Goal: Task Accomplishment & Management: Manage account settings

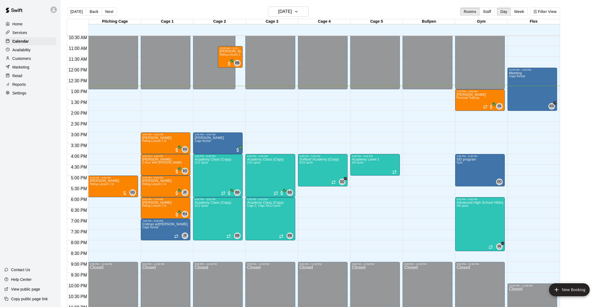
scroll to position [222, 0]
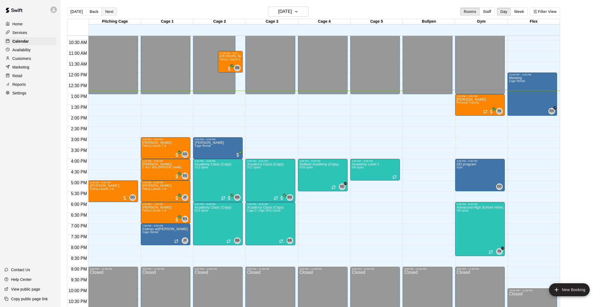
click at [114, 10] on button "Next" at bounding box center [109, 12] width 15 height 8
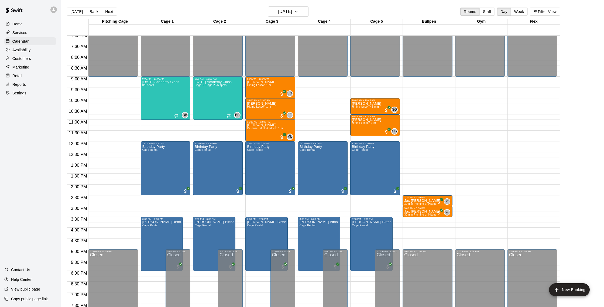
scroll to position [150, 0]
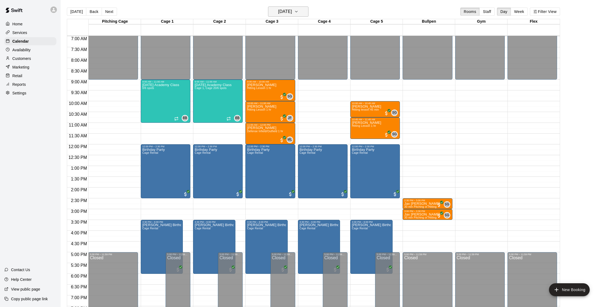
click at [280, 9] on h6 "[DATE]" at bounding box center [285, 12] width 14 height 8
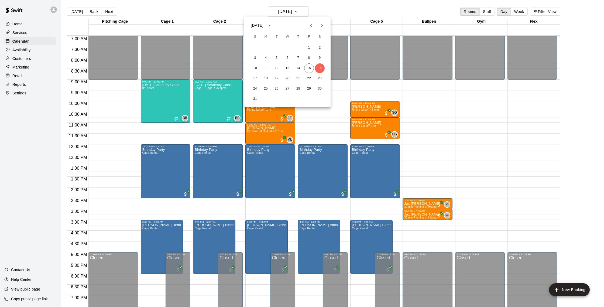
click at [319, 15] on div at bounding box center [302, 153] width 604 height 307
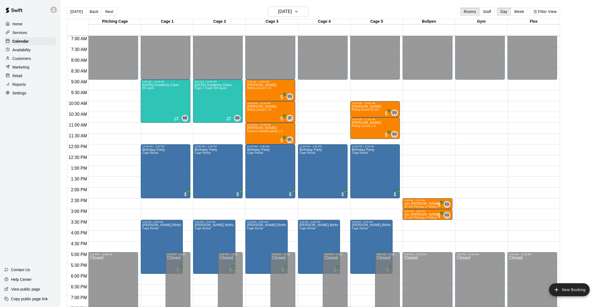
click at [30, 59] on p "Customers" at bounding box center [21, 58] width 19 height 5
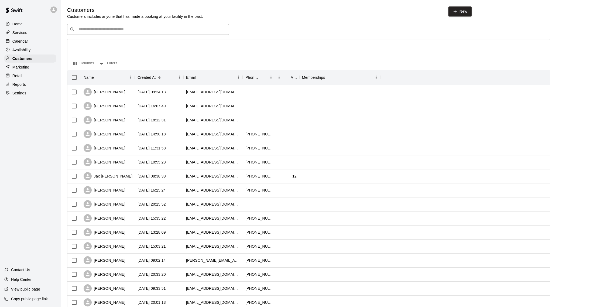
click at [35, 43] on div "Calendar" at bounding box center [30, 41] width 52 height 8
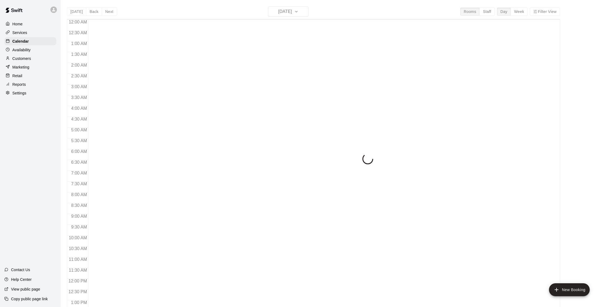
scroll to position [225, 0]
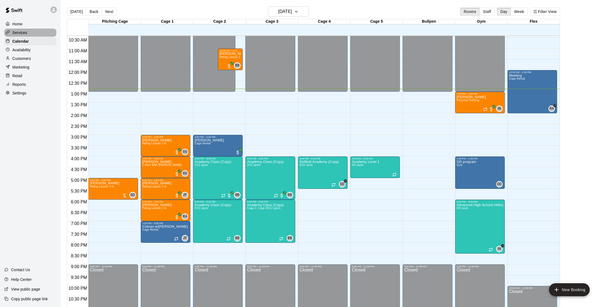
click at [21, 33] on p "Services" at bounding box center [19, 32] width 15 height 5
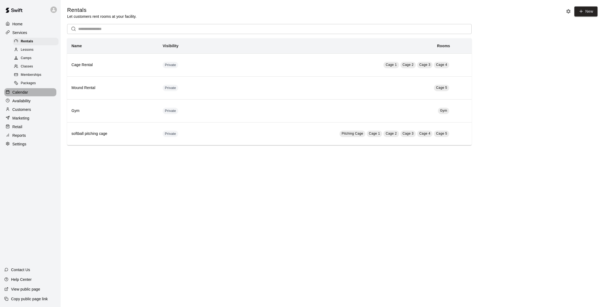
click at [30, 92] on div "Calendar" at bounding box center [30, 92] width 52 height 8
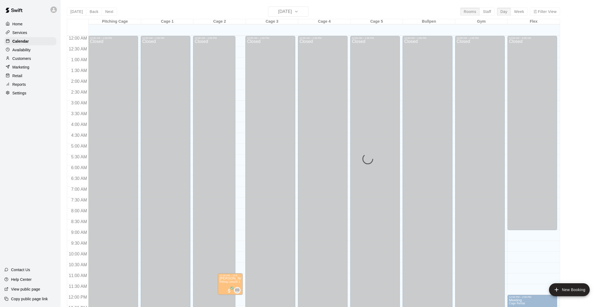
scroll to position [225, 0]
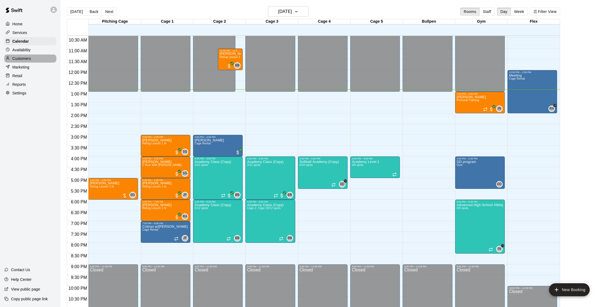
click at [24, 61] on div "Customers" at bounding box center [30, 58] width 52 height 8
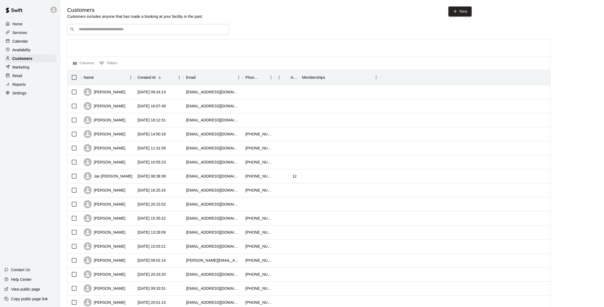
click at [24, 32] on p "Services" at bounding box center [19, 32] width 15 height 5
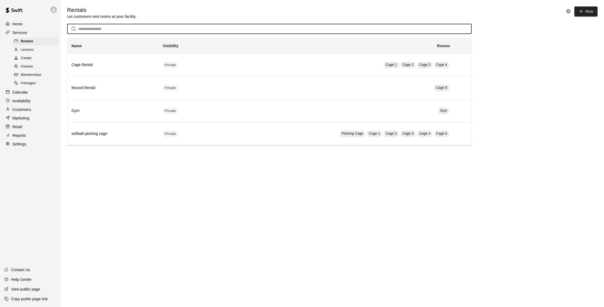
click at [113, 29] on input "text" at bounding box center [274, 29] width 393 height 10
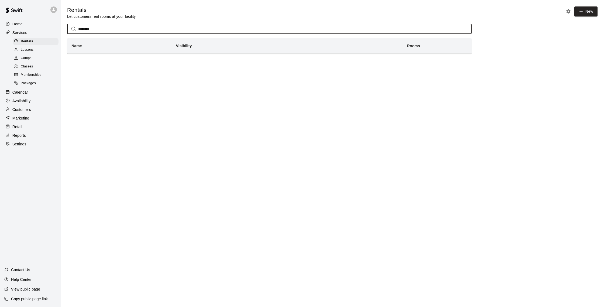
type input "********"
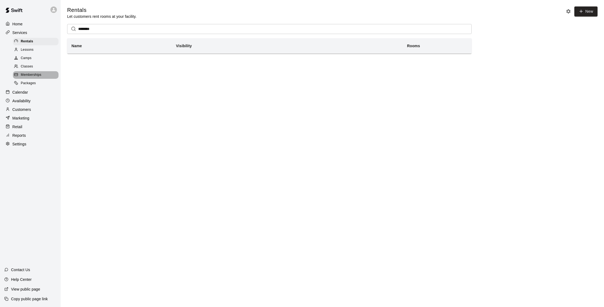
click at [33, 73] on span "Memberships" at bounding box center [31, 74] width 20 height 5
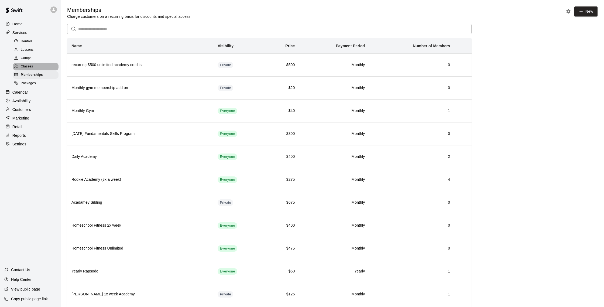
click at [32, 67] on span "Classes" at bounding box center [27, 66] width 12 height 5
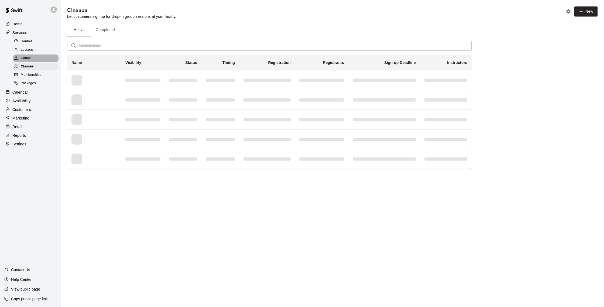
click at [31, 56] on span "Camps" at bounding box center [26, 58] width 11 height 5
click at [33, 50] on span "Lessons" at bounding box center [27, 49] width 13 height 5
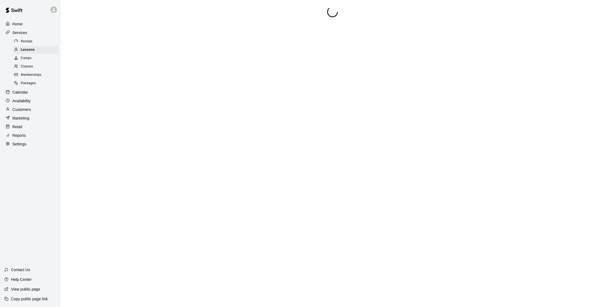
click at [26, 90] on p "Calendar" at bounding box center [20, 92] width 16 height 5
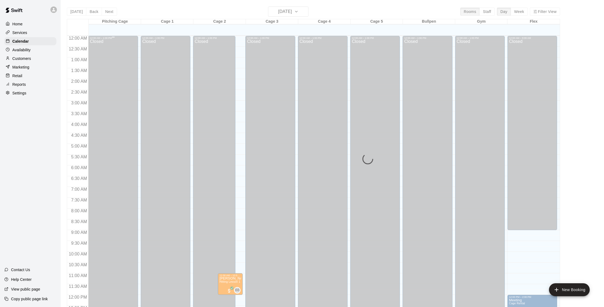
scroll to position [225, 0]
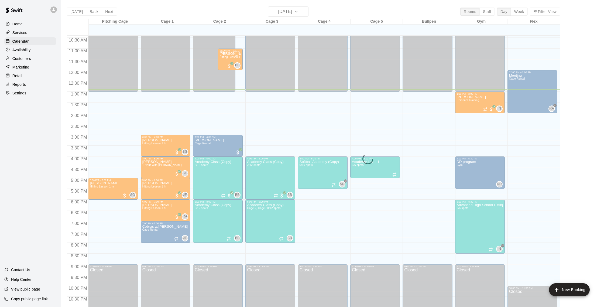
click at [32, 67] on div "Marketing" at bounding box center [30, 67] width 52 height 8
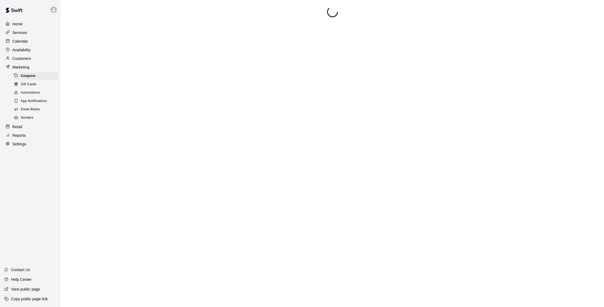
click at [31, 61] on div "Customers" at bounding box center [30, 58] width 52 height 8
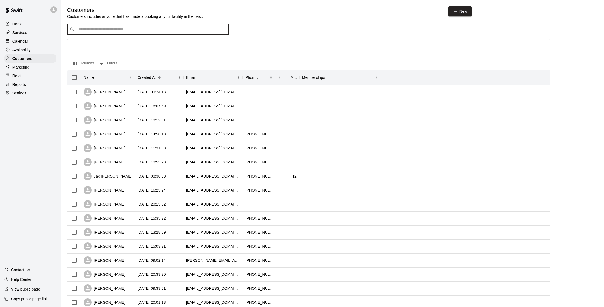
click at [102, 31] on input "Search customers by name or email" at bounding box center [151, 29] width 149 height 5
type input "******"
drag, startPoint x: 93, startPoint y: 29, endPoint x: 67, endPoint y: 28, distance: 25.9
click at [67, 28] on div "​ ****** ​" at bounding box center [148, 29] width 162 height 11
type input "********"
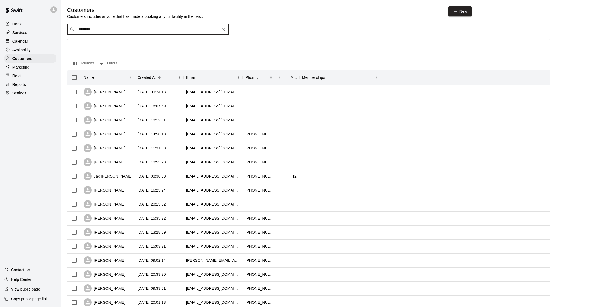
click at [12, 42] on div at bounding box center [9, 41] width 7 height 5
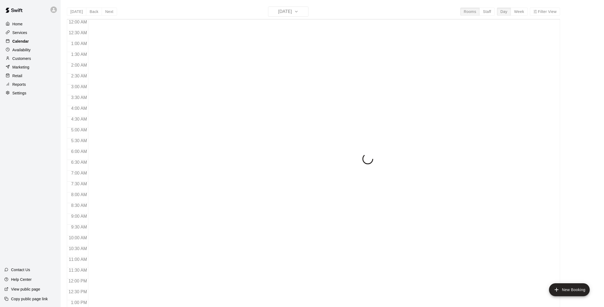
scroll to position [225, 0]
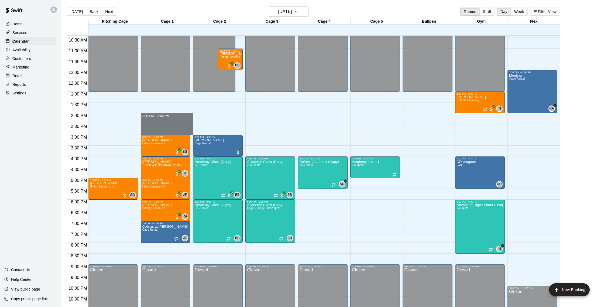
drag, startPoint x: 149, startPoint y: 115, endPoint x: 147, endPoint y: 130, distance: 15.4
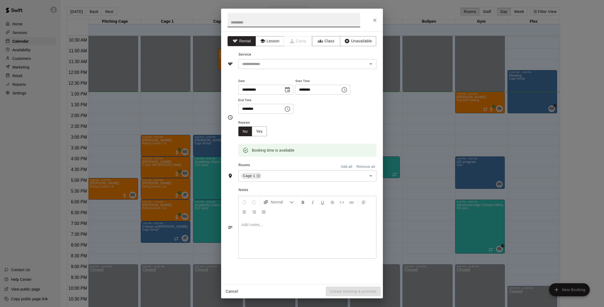
click at [377, 22] on icon "Close" at bounding box center [374, 20] width 5 height 5
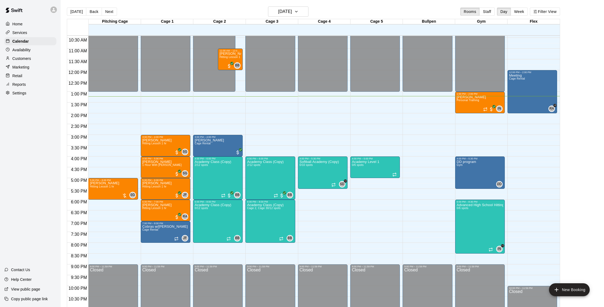
click at [28, 56] on p "Customers" at bounding box center [21, 58] width 19 height 5
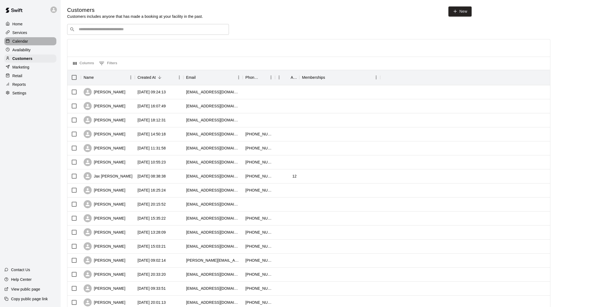
click at [19, 43] on p "Calendar" at bounding box center [20, 41] width 16 height 5
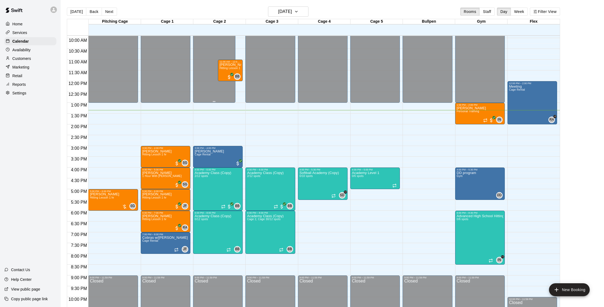
scroll to position [212, 0]
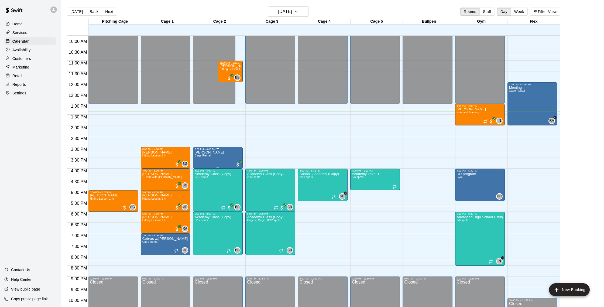
click at [213, 156] on div "[PERSON_NAME] Cage Rental" at bounding box center [209, 303] width 29 height 307
click at [204, 182] on button "delete" at bounding box center [200, 182] width 11 height 11
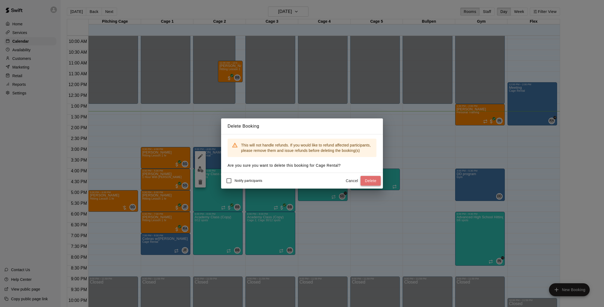
click at [364, 180] on button "Delete" at bounding box center [370, 181] width 20 height 10
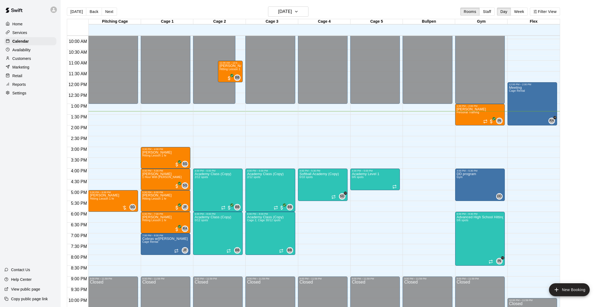
scroll to position [211, 0]
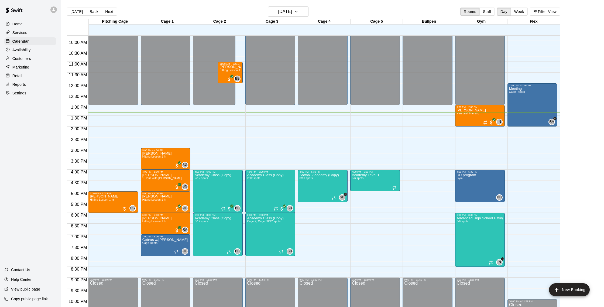
click at [19, 55] on div "Customers" at bounding box center [30, 58] width 52 height 8
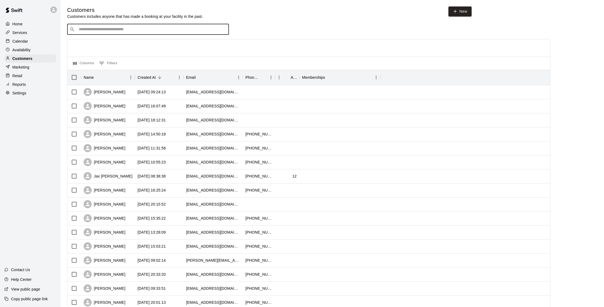
click at [96, 28] on input "Search customers by name or email" at bounding box center [151, 29] width 149 height 5
type input "*****"
click at [121, 60] on div "[PERSON_NAME] [EMAIL_ADDRESS][DOMAIN_NAME]" at bounding box center [153, 61] width 142 height 12
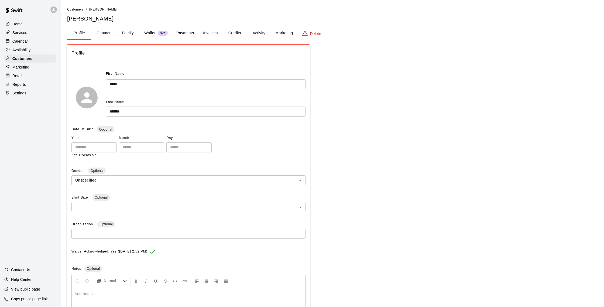
click at [256, 33] on button "Activity" at bounding box center [259, 33] width 24 height 13
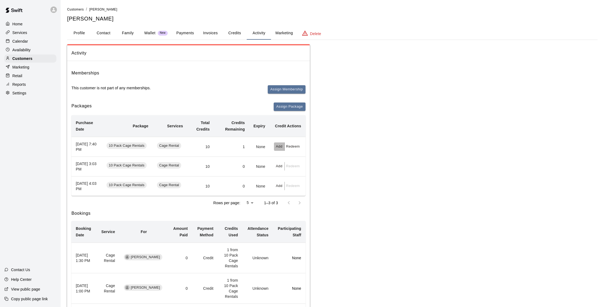
click at [279, 146] on button "Add" at bounding box center [279, 146] width 11 height 8
click at [286, 168] on input "text" at bounding box center [291, 168] width 27 height 10
type input "*"
click at [287, 184] on button "Add" at bounding box center [300, 182] width 45 height 10
click at [19, 23] on p "Home" at bounding box center [17, 23] width 10 height 5
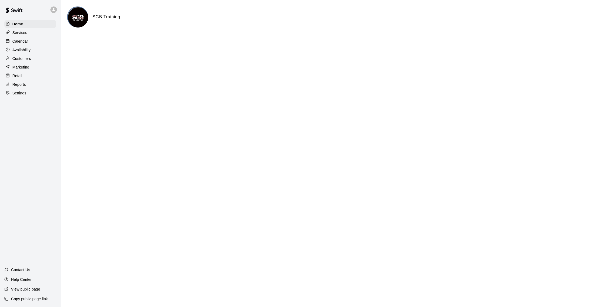
click at [20, 44] on div "Calendar" at bounding box center [30, 41] width 52 height 8
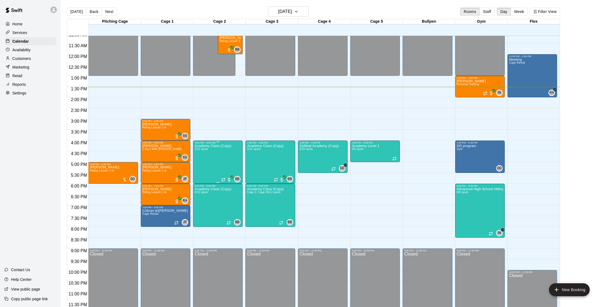
scroll to position [188, 0]
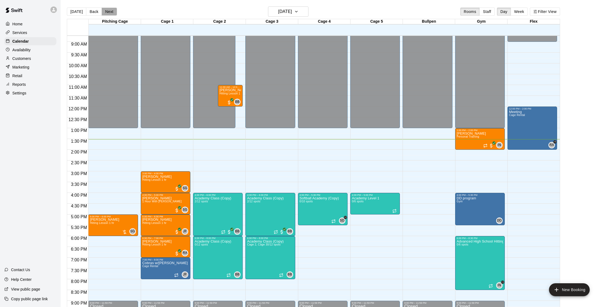
click at [110, 10] on button "Next" at bounding box center [109, 12] width 15 height 8
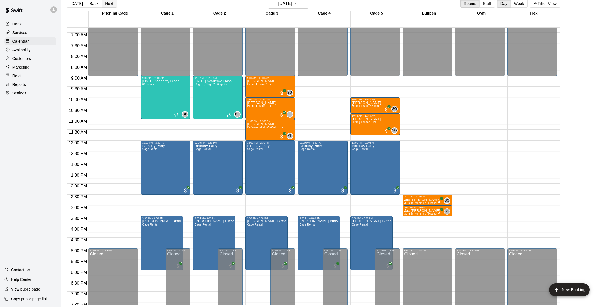
scroll to position [9, 0]
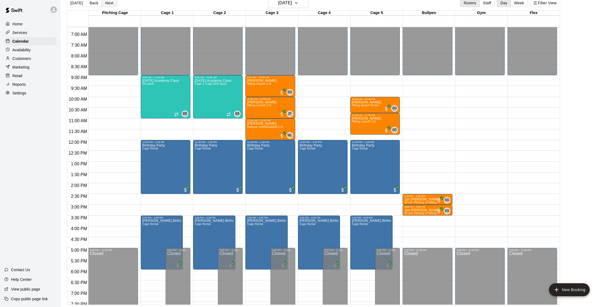
click at [104, 3] on button "Next" at bounding box center [109, 3] width 15 height 8
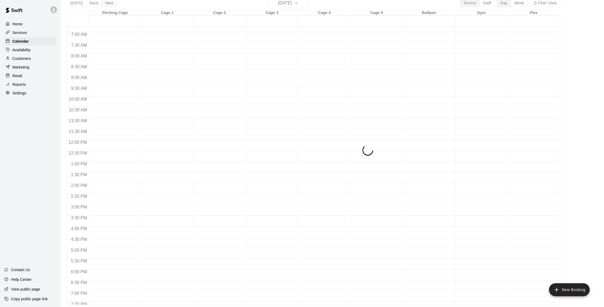
scroll to position [7, 0]
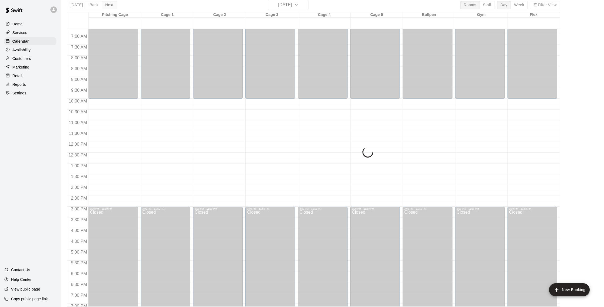
click at [104, 3] on div "[DATE] Back [DATE][DATE] Rooms Staff Day Week Filter View Pitching Cage 17 Sun …" at bounding box center [313, 153] width 493 height 307
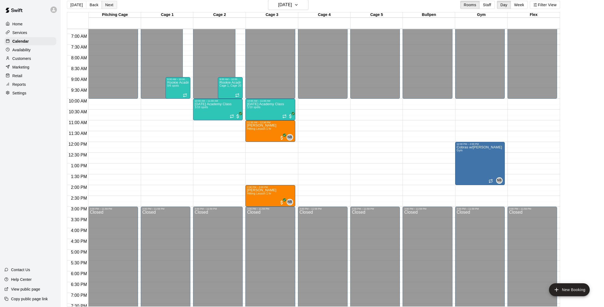
click at [104, 3] on button "Next" at bounding box center [109, 5] width 15 height 8
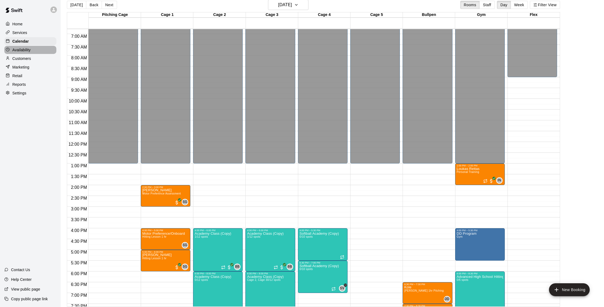
click at [41, 52] on div "Availability" at bounding box center [30, 50] width 52 height 8
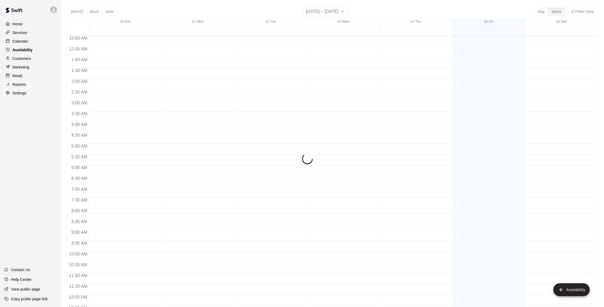
scroll to position [241, 0]
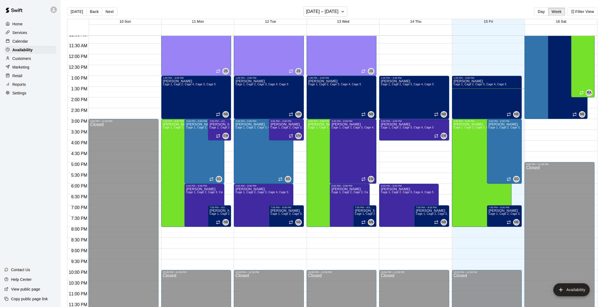
click at [31, 56] on div "Customers" at bounding box center [30, 58] width 52 height 8
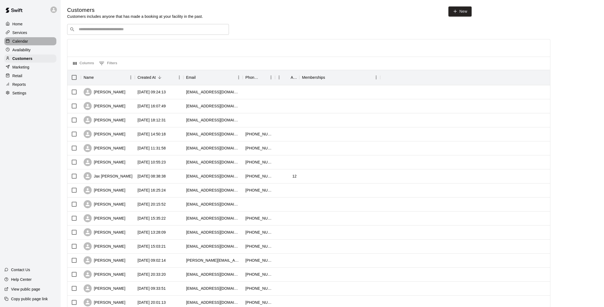
click at [30, 40] on div "Calendar" at bounding box center [30, 41] width 52 height 8
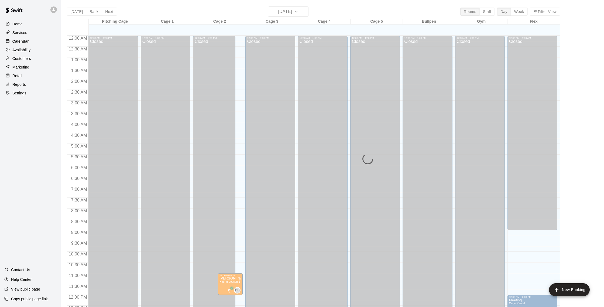
scroll to position [225, 0]
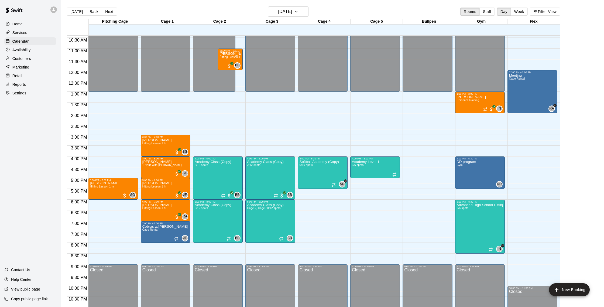
click at [13, 60] on p "Customers" at bounding box center [21, 58] width 19 height 5
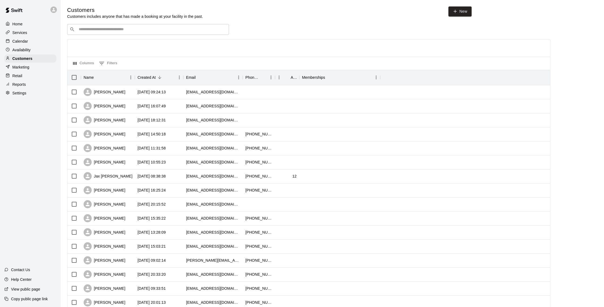
click at [26, 39] on p "Calendar" at bounding box center [20, 41] width 16 height 5
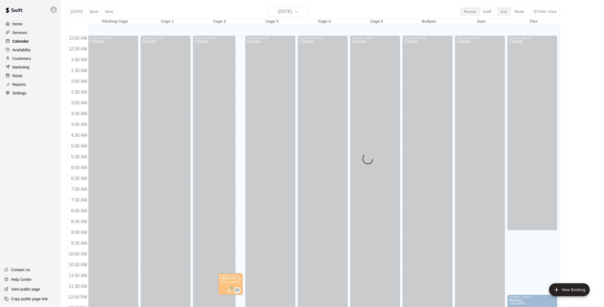
scroll to position [225, 0]
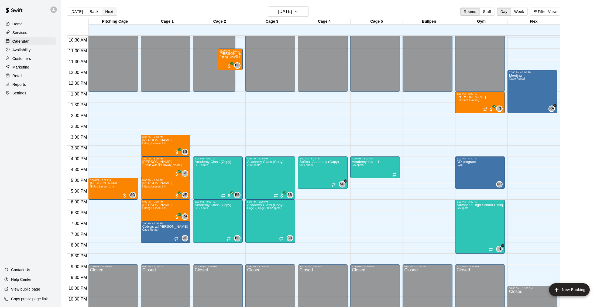
click at [105, 13] on button "Next" at bounding box center [109, 12] width 15 height 8
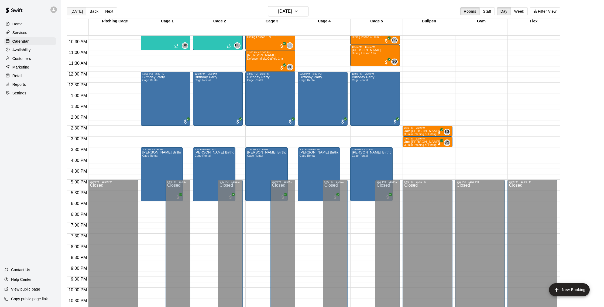
scroll to position [0, 0]
click at [77, 11] on button "[DATE]" at bounding box center [76, 12] width 19 height 8
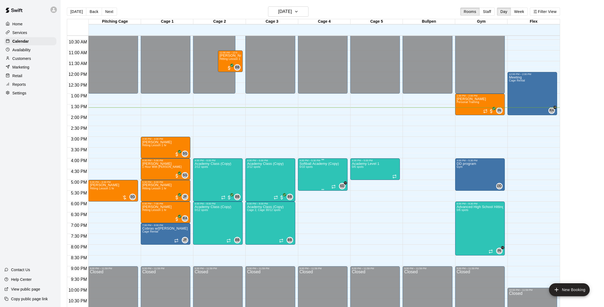
scroll to position [9, 0]
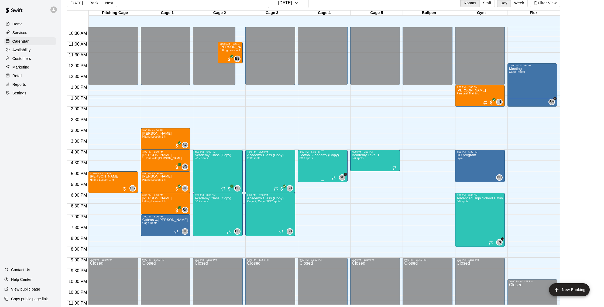
click at [313, 176] on div "Softball Academy (Copy) 0/10 spots" at bounding box center [319, 306] width 39 height 307
click at [304, 185] on icon "delete" at bounding box center [305, 184] width 4 height 5
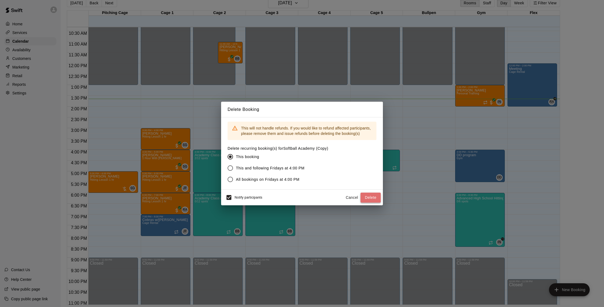
click at [368, 197] on button "Delete" at bounding box center [370, 198] width 20 height 10
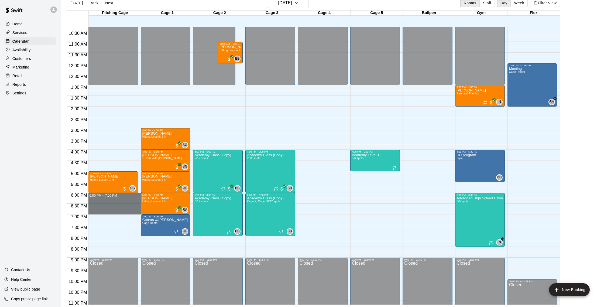
drag, startPoint x: 100, startPoint y: 195, endPoint x: 98, endPoint y: 214, distance: 18.4
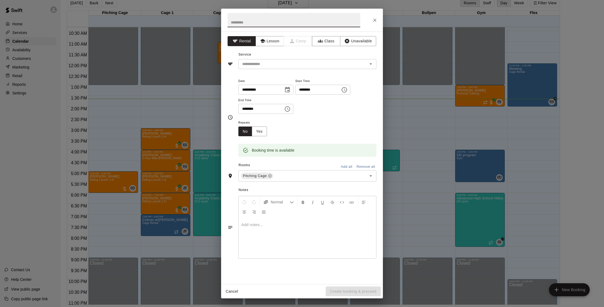
click at [276, 26] on input "text" at bounding box center [294, 20] width 133 height 14
type input "***"
click at [281, 64] on input "text" at bounding box center [299, 64] width 119 height 7
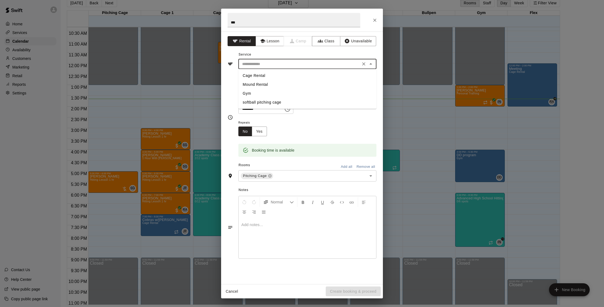
click at [276, 76] on li "Cage Rental" at bounding box center [307, 75] width 138 height 9
type input "**********"
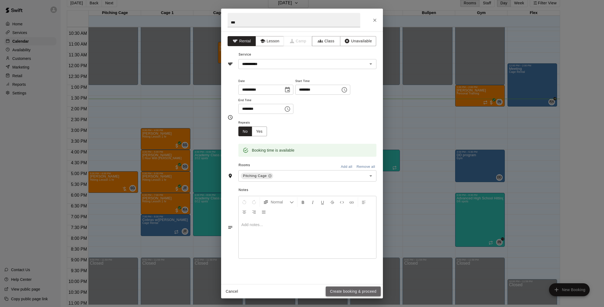
click at [352, 287] on button "Create booking & proceed" at bounding box center [353, 291] width 55 height 10
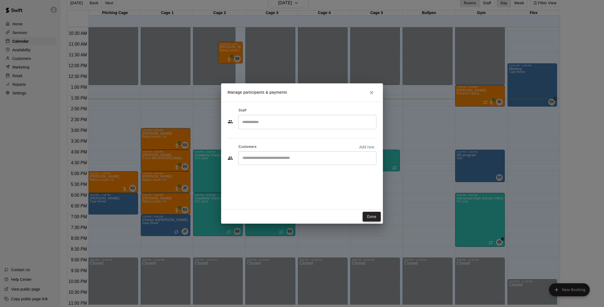
click at [376, 215] on button "Done" at bounding box center [372, 217] width 18 height 10
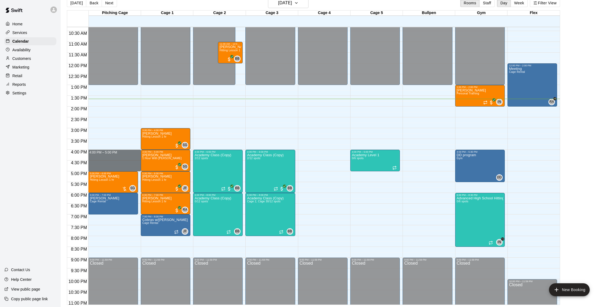
drag, startPoint x: 98, startPoint y: 152, endPoint x: 97, endPoint y: 167, distance: 15.2
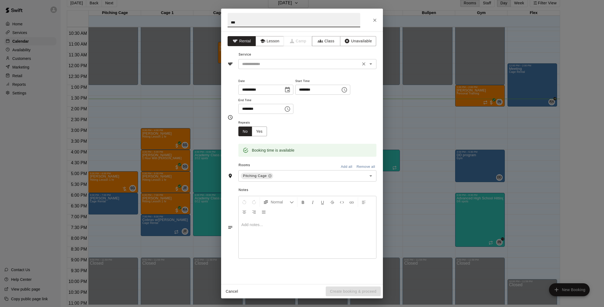
type input "***"
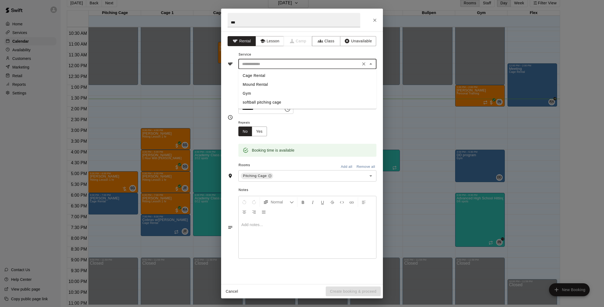
click at [271, 62] on input "text" at bounding box center [299, 64] width 119 height 7
click at [265, 75] on li "Cage Rental" at bounding box center [307, 75] width 138 height 9
type input "**********"
click at [370, 291] on button "Create booking & proceed" at bounding box center [353, 291] width 55 height 10
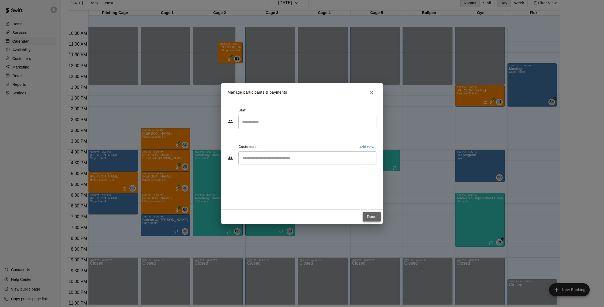
click at [373, 216] on button "Done" at bounding box center [372, 217] width 18 height 10
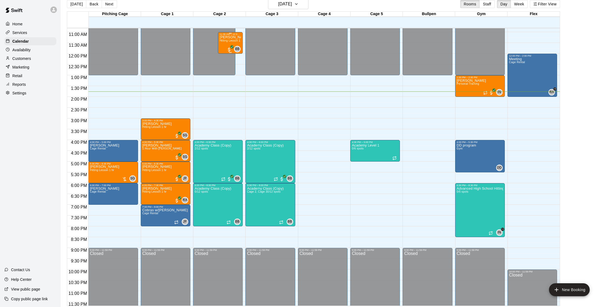
scroll to position [235, 0]
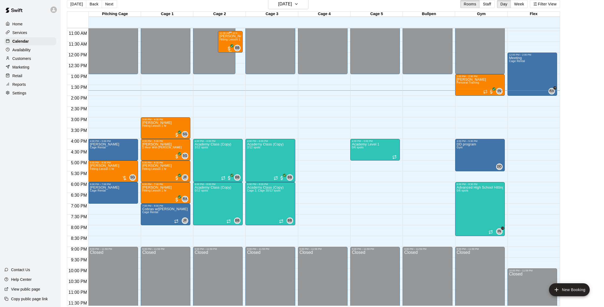
click at [227, 42] on div "[PERSON_NAME] Hitting Lesson 1 hr" at bounding box center [230, 188] width 22 height 307
click at [224, 64] on icon "delete" at bounding box center [225, 66] width 6 height 6
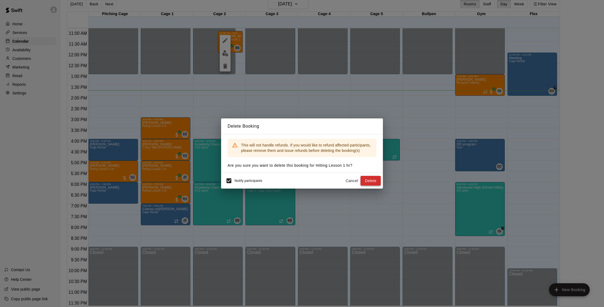
click at [366, 177] on button "Delete" at bounding box center [370, 181] width 20 height 10
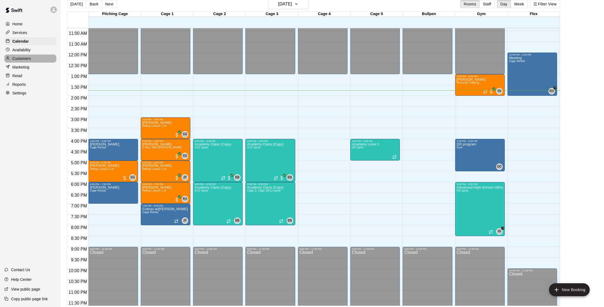
click at [26, 59] on p "Customers" at bounding box center [21, 58] width 19 height 5
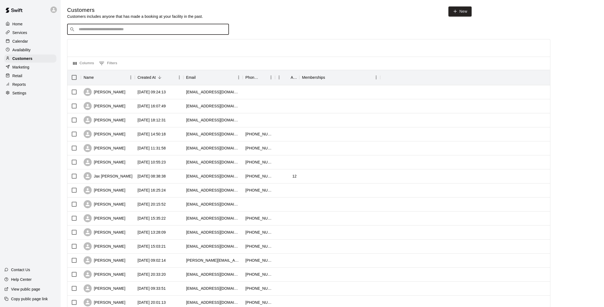
click at [156, 29] on input "Search customers by name or email" at bounding box center [151, 29] width 149 height 5
type input "****"
click at [121, 43] on div "[PERSON_NAME]" at bounding box center [111, 41] width 58 height 6
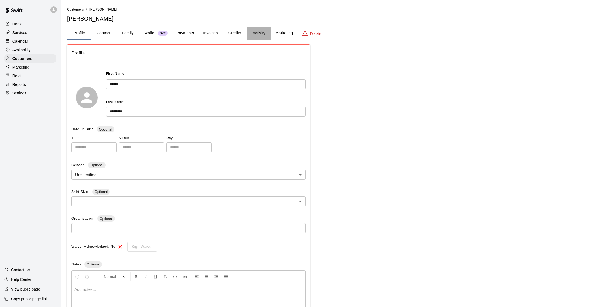
click at [253, 35] on button "Activity" at bounding box center [259, 33] width 24 height 13
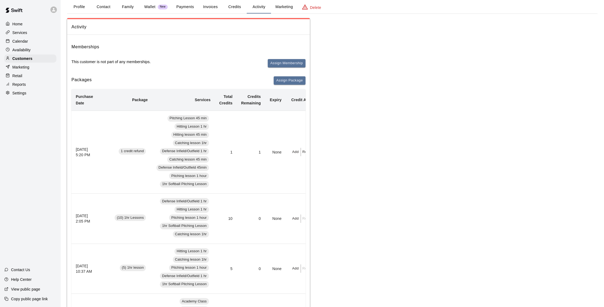
scroll to position [29, 0]
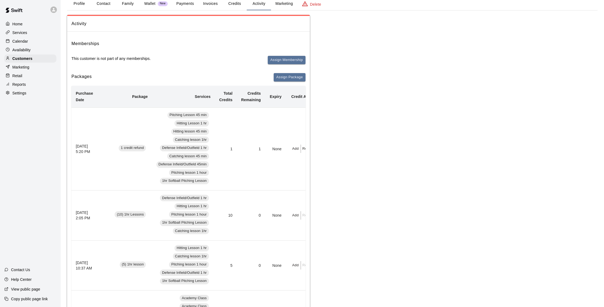
click at [25, 42] on p "Calendar" at bounding box center [20, 41] width 16 height 5
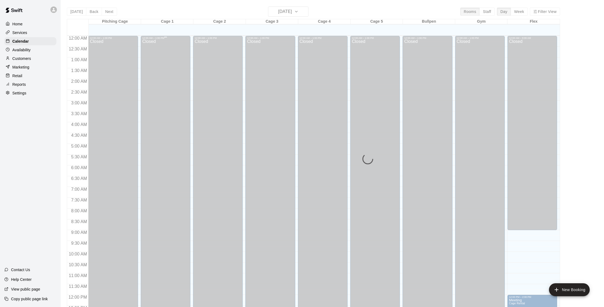
scroll to position [225, 0]
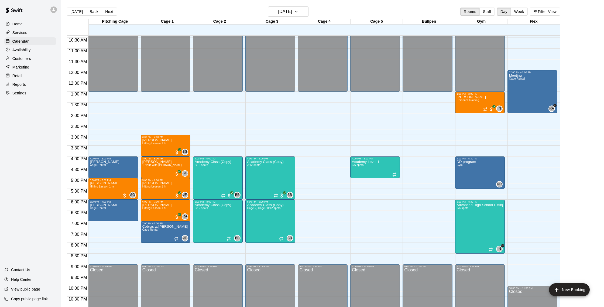
click at [34, 59] on div "Customers" at bounding box center [30, 58] width 52 height 8
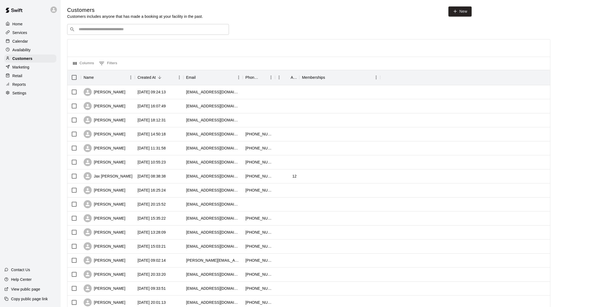
scroll to position [0, 0]
click at [153, 26] on div "​ ​" at bounding box center [148, 29] width 162 height 11
type input "*"
click at [36, 41] on div "Calendar" at bounding box center [30, 41] width 52 height 8
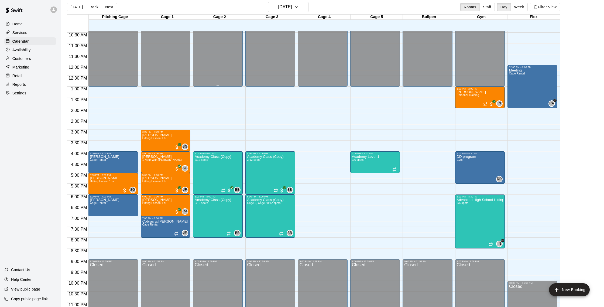
scroll to position [6, 0]
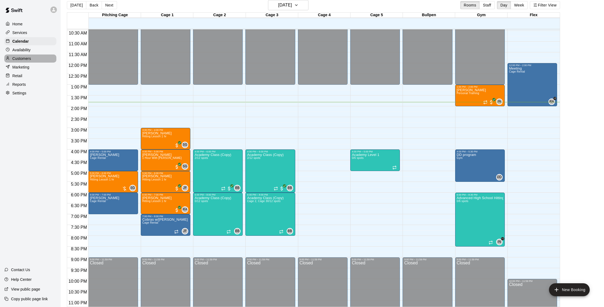
click at [31, 59] on div "Customers" at bounding box center [30, 58] width 52 height 8
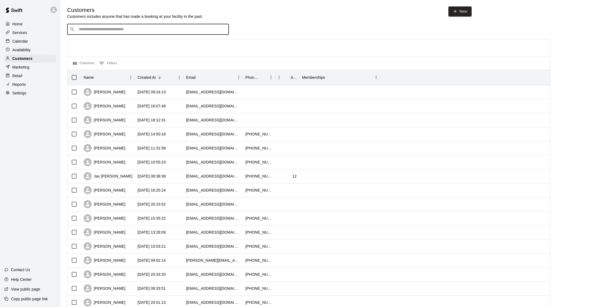
click at [105, 27] on input "Search customers by name or email" at bounding box center [151, 29] width 149 height 5
type input "********"
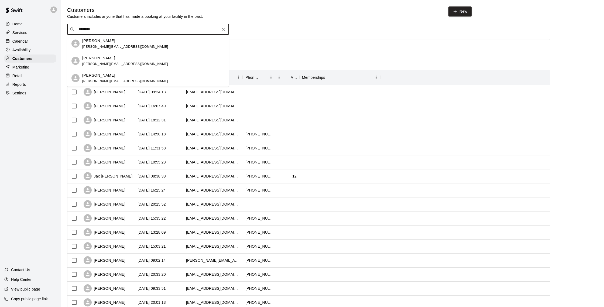
click at [116, 59] on div "[PERSON_NAME]" at bounding box center [125, 58] width 86 height 6
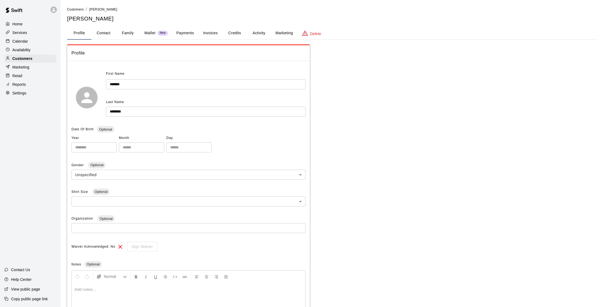
click at [260, 33] on button "Activity" at bounding box center [259, 33] width 24 height 13
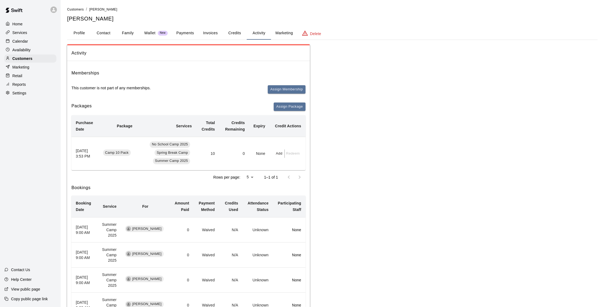
click at [183, 34] on button "Payments" at bounding box center [185, 33] width 26 height 13
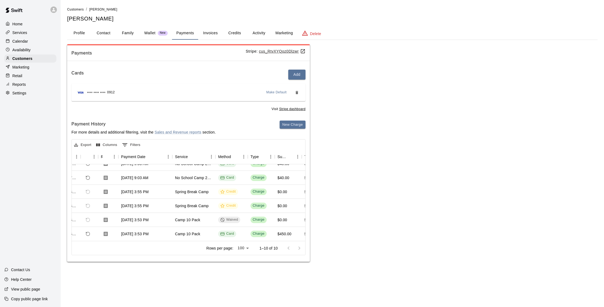
scroll to position [0, 22]
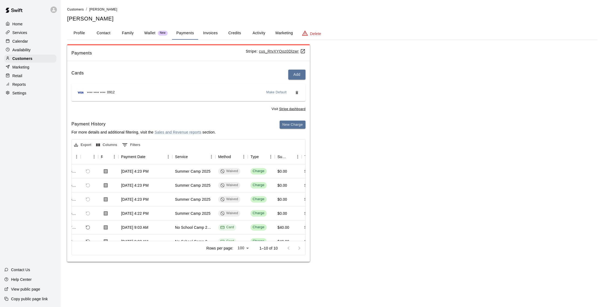
click at [259, 32] on button "Activity" at bounding box center [259, 33] width 24 height 13
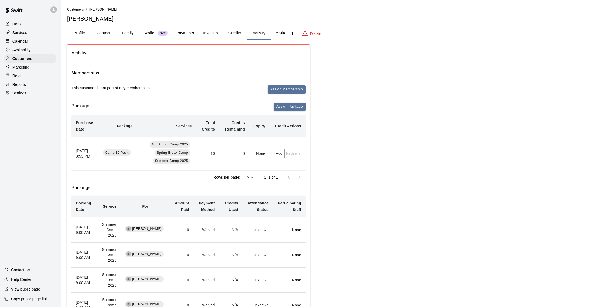
click at [19, 43] on p "Calendar" at bounding box center [20, 41] width 16 height 5
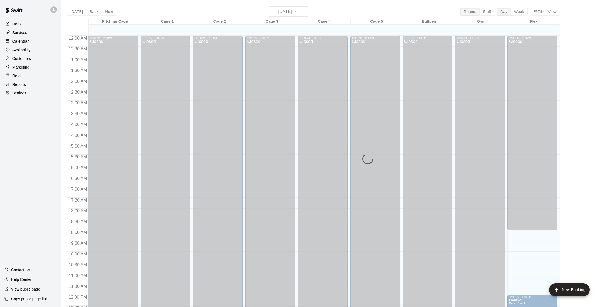
scroll to position [225, 0]
